Goal: Book appointment/travel/reservation

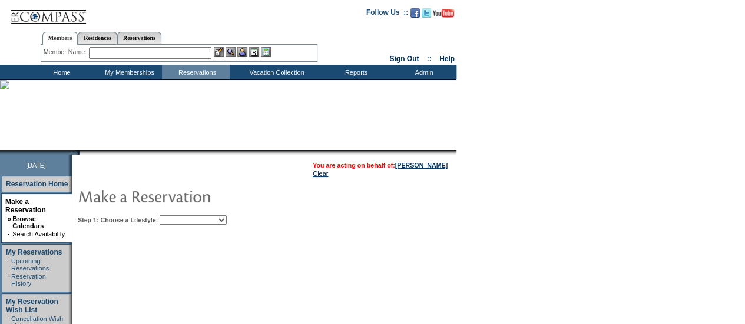
click at [227, 220] on select "Beach Leisure Metropolitan Mountain OIAL for Adventure OIAL for Couples OIAL fo…" at bounding box center [193, 220] width 67 height 9
select select "Metropolitan"
click at [180, 216] on select "Beach Leisure Metropolitan Mountain OIAL for Adventure OIAL for Couples OIAL fo…" at bounding box center [193, 220] width 67 height 9
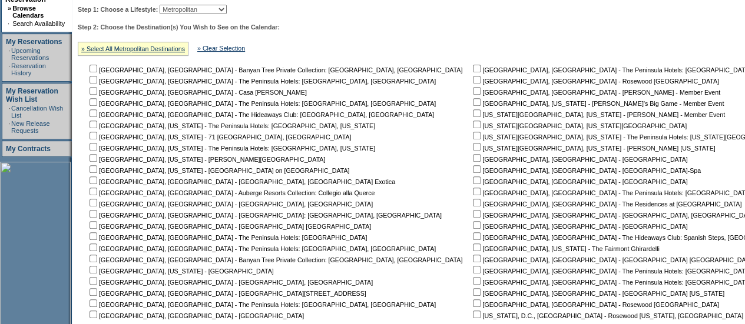
scroll to position [216, 0]
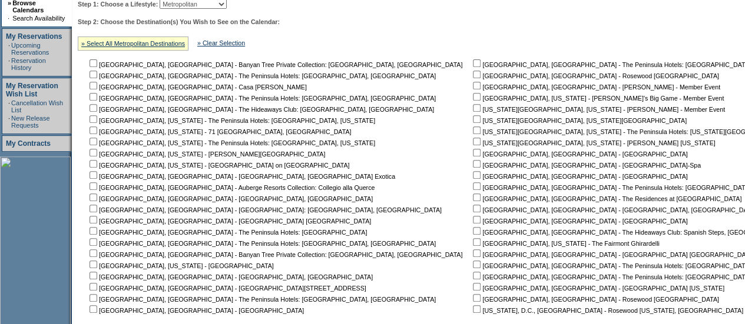
click at [473, 141] on input "checkbox" at bounding box center [477, 142] width 8 height 8
checkbox input "true"
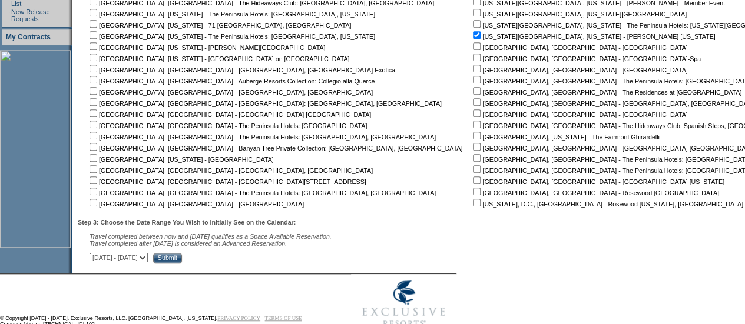
scroll to position [350, 0]
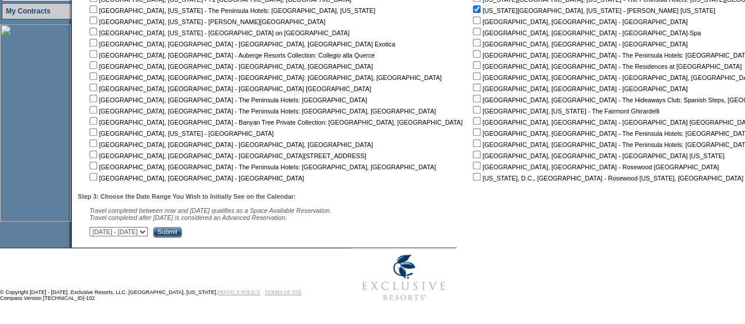
click at [148, 232] on select "[DATE] - [DATE] [DATE] - [DATE] [DATE] - [DATE] [DATE] - [DATE] [DATE] - [DATE]…" at bounding box center [119, 231] width 58 height 9
click at [95, 228] on select "[DATE] - [DATE] [DATE] - [DATE] [DATE] - [DATE] [DATE] - [DATE] [DATE] - [DATE]…" at bounding box center [119, 231] width 58 height 9
click at [148, 231] on select "[DATE] - [DATE] [DATE] - [DATE] [DATE] - [DATE] [DATE] - [DATE] [DATE] - [DATE]…" at bounding box center [119, 231] width 58 height 9
select select "[DATE]|[DATE]"
click at [95, 228] on select "[DATE] - [DATE] [DATE] - [DATE] [DATE] - [DATE] [DATE] - [DATE] [DATE] - [DATE]…" at bounding box center [119, 231] width 58 height 9
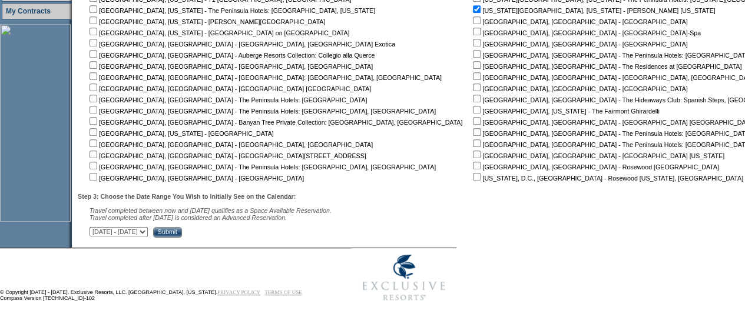
click at [182, 231] on input "Submit" at bounding box center [167, 232] width 29 height 11
